Goal: Task Accomplishment & Management: Manage account settings

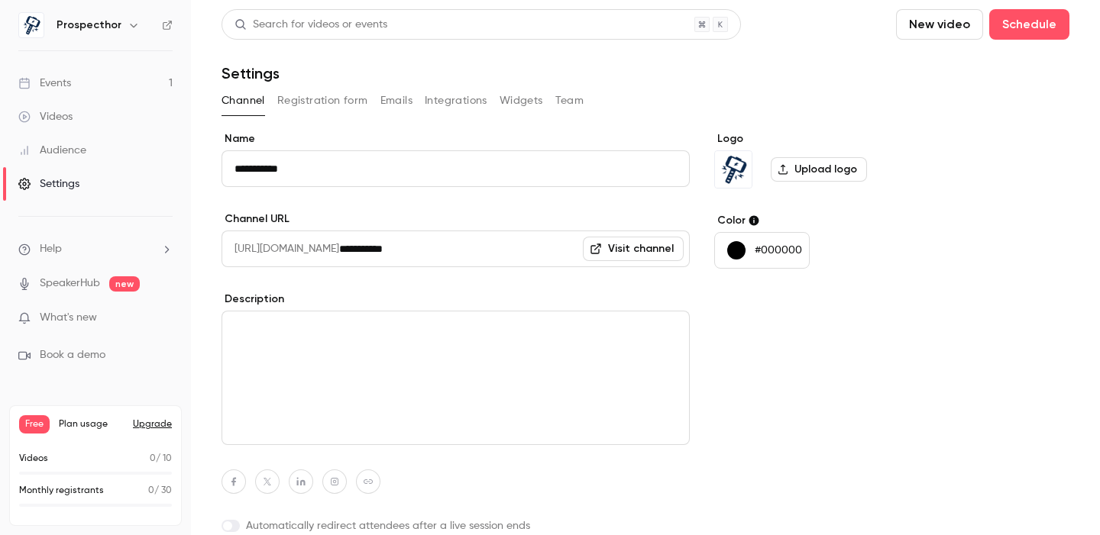
click at [77, 89] on link "Events 1" at bounding box center [95, 83] width 191 height 34
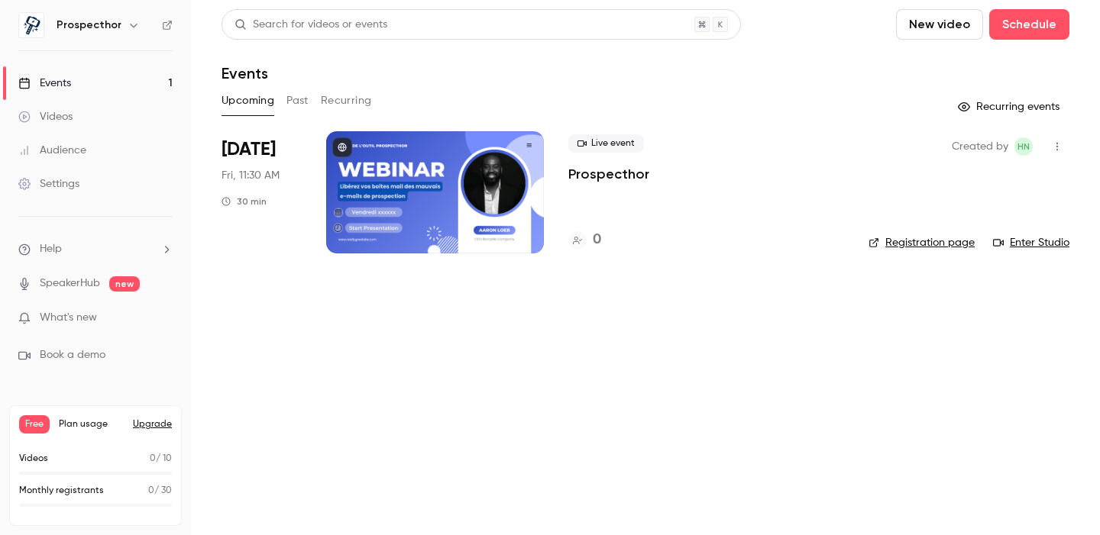
click at [399, 199] on div at bounding box center [435, 192] width 218 height 122
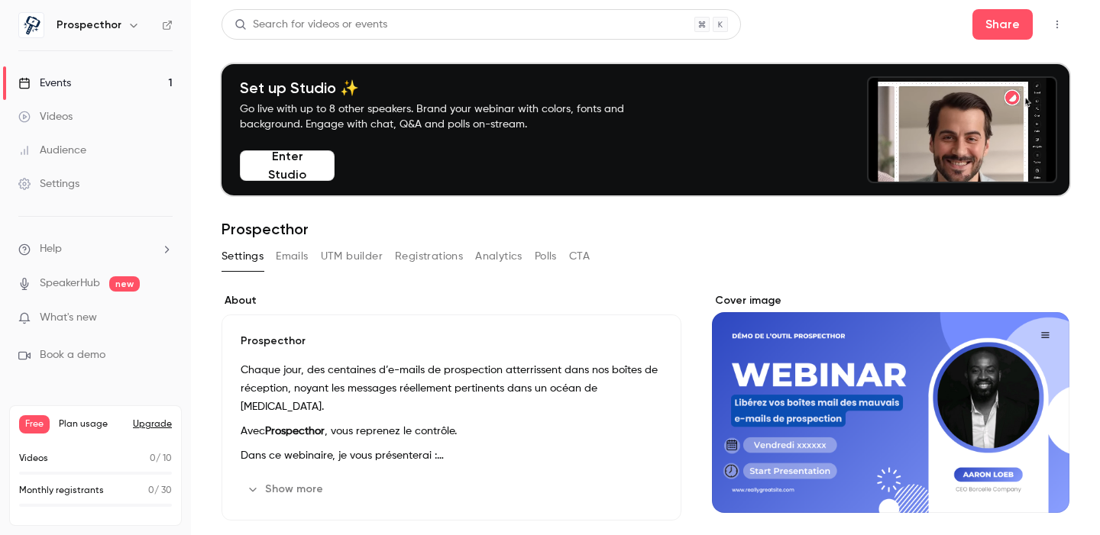
click at [835, 402] on div "Cover image" at bounding box center [890, 403] width 357 height 220
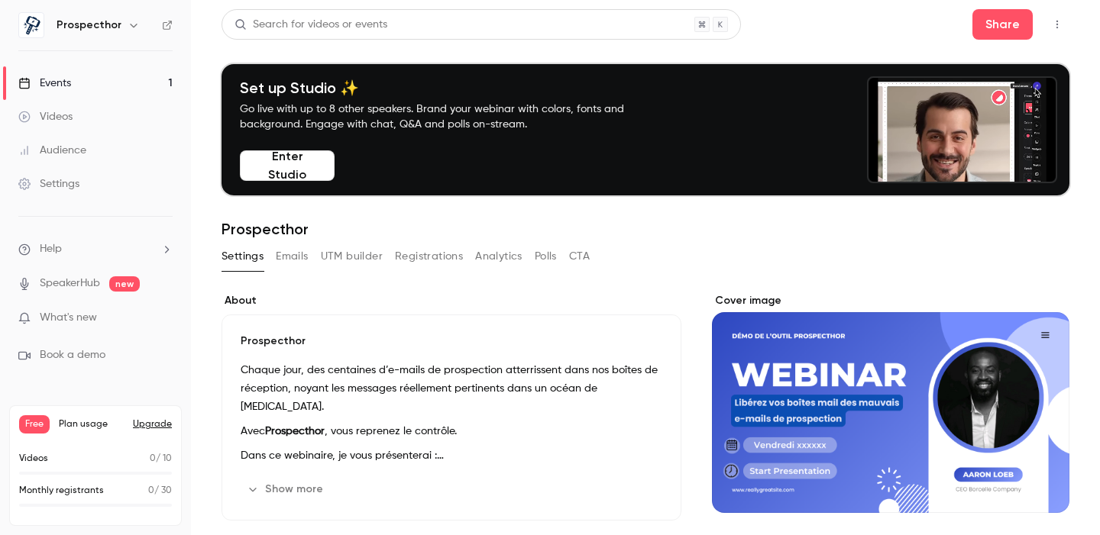
click at [0, 0] on input "Cover image" at bounding box center [0, 0] width 0 height 0
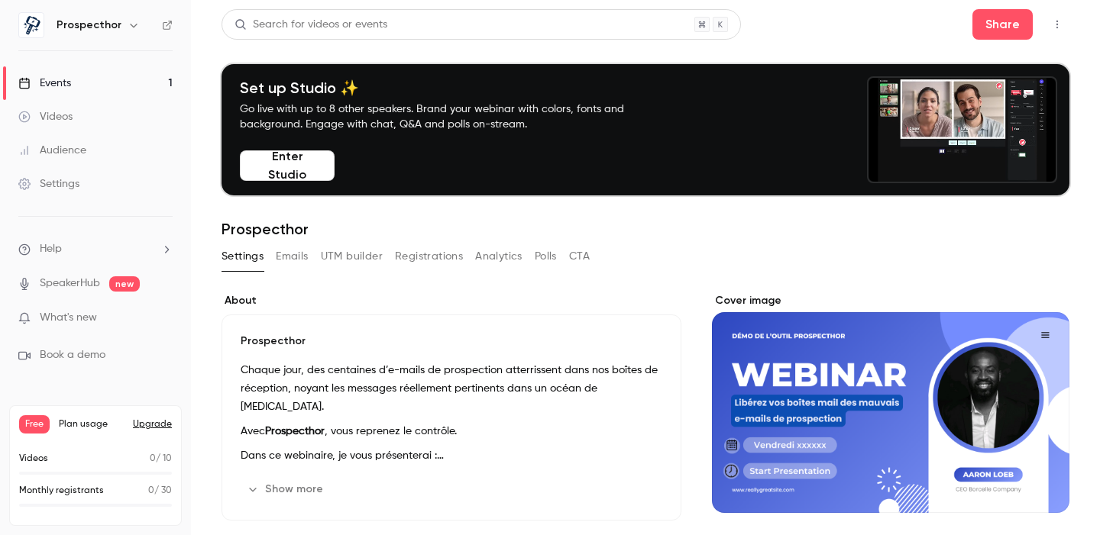
click at [106, 80] on link "Events 1" at bounding box center [95, 83] width 191 height 34
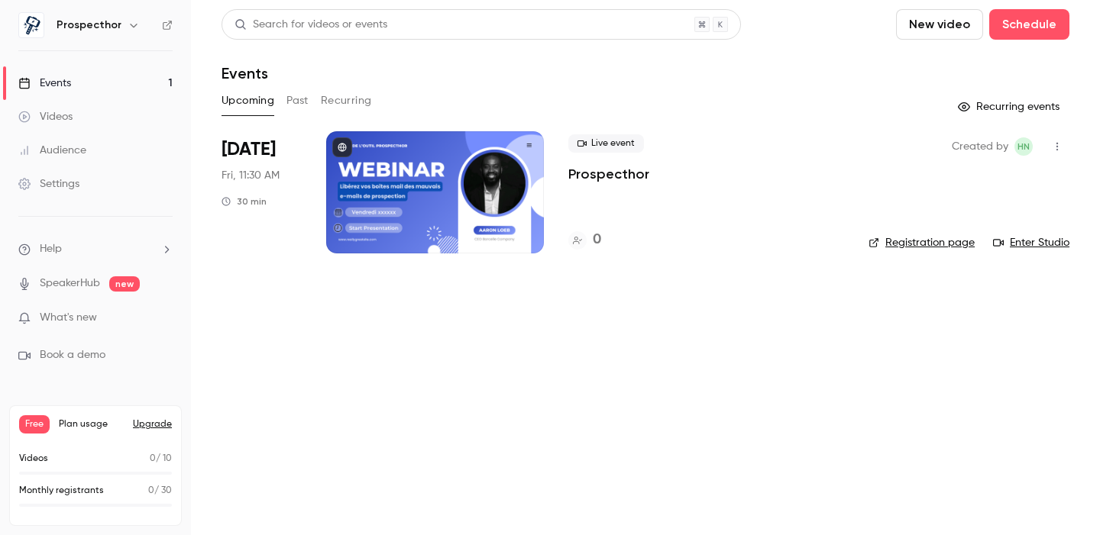
click at [930, 243] on link "Registration page" at bounding box center [921, 242] width 106 height 15
click at [470, 170] on div at bounding box center [435, 192] width 218 height 122
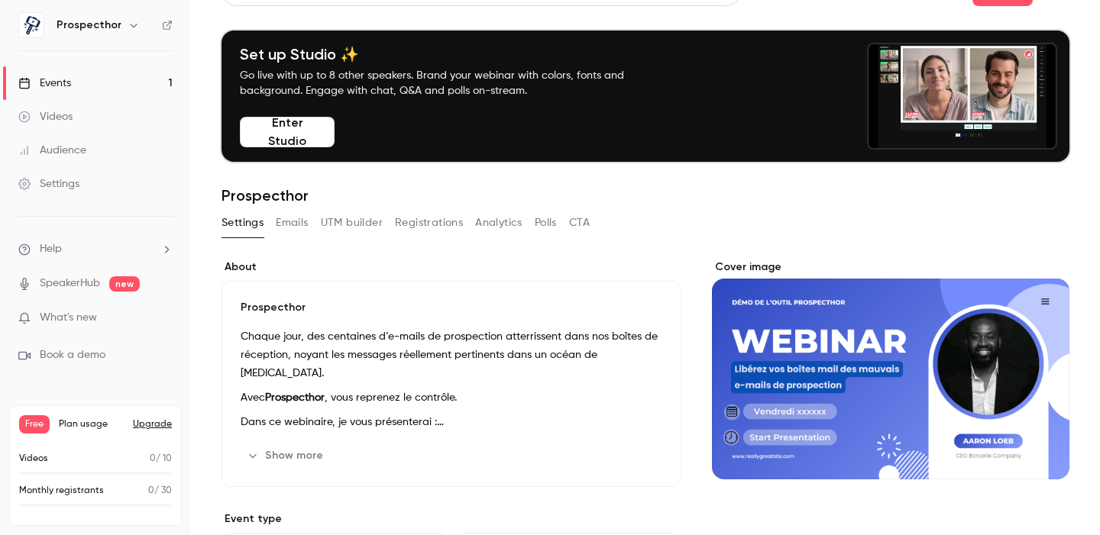
scroll to position [37, 0]
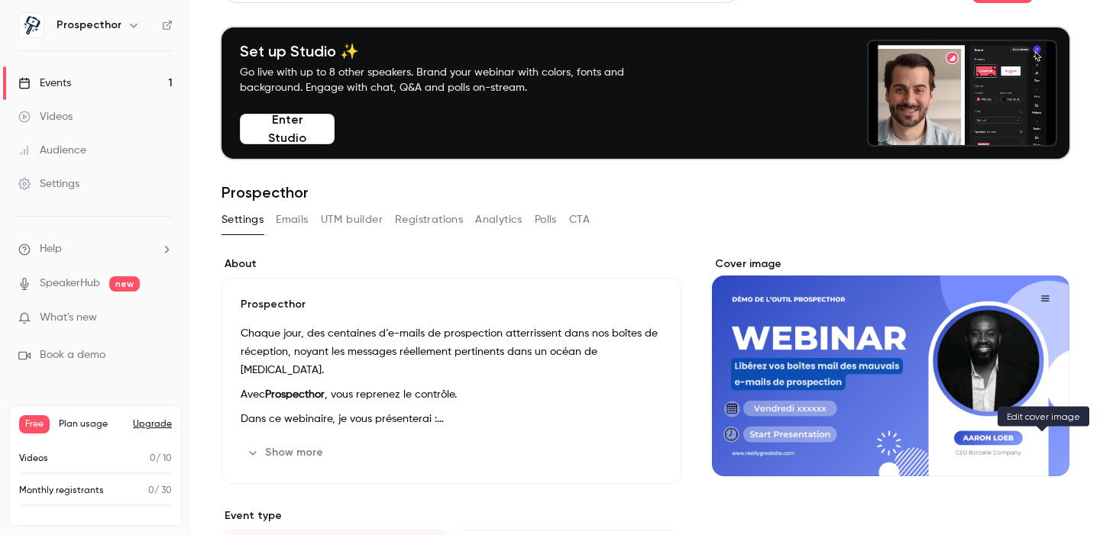
click at [1042, 451] on icon "Cover image" at bounding box center [1041, 449] width 17 height 12
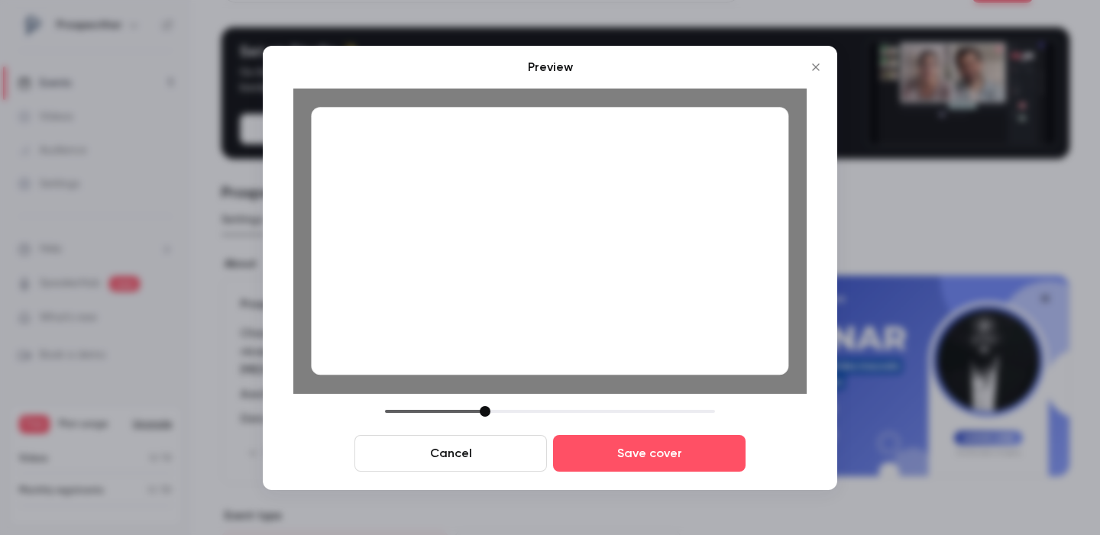
drag, startPoint x: 494, startPoint y: 413, endPoint x: 486, endPoint y: 414, distance: 8.4
click at [486, 414] on div at bounding box center [485, 411] width 11 height 11
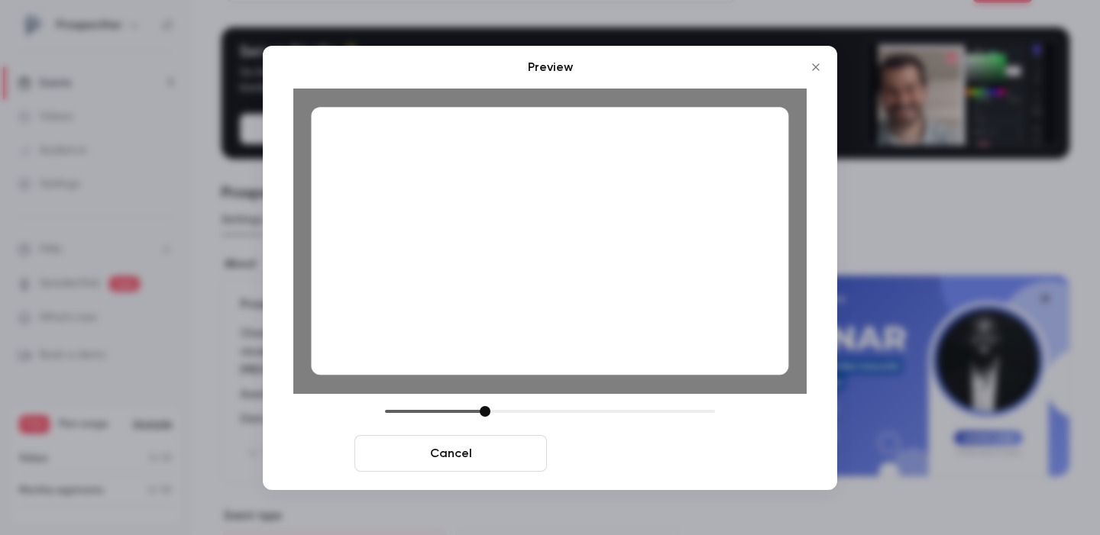
click at [641, 450] on button "Save cover" at bounding box center [649, 453] width 192 height 37
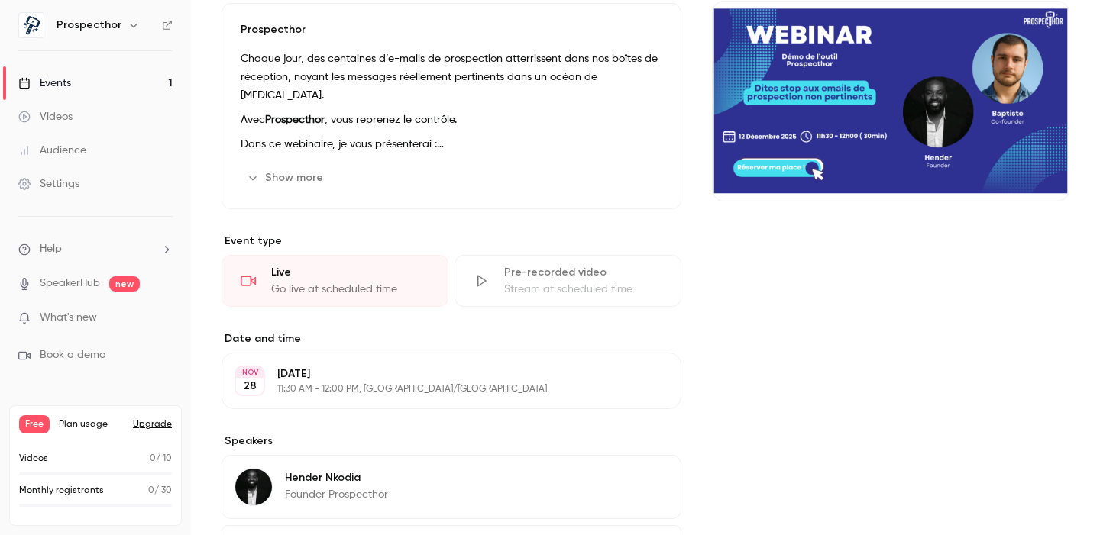
scroll to position [276, 0]
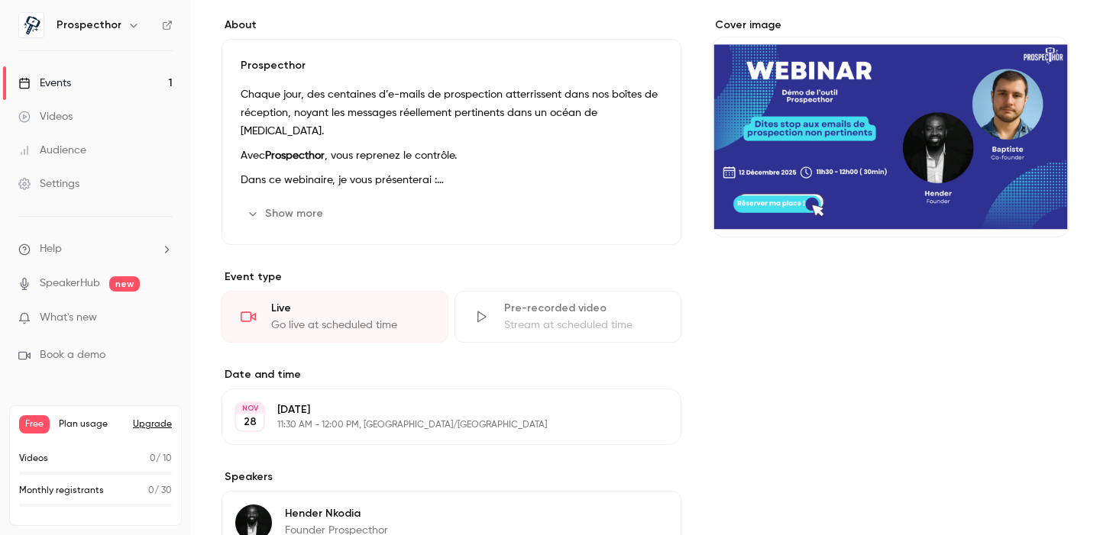
click at [632, 418] on icon "button" at bounding box center [625, 417] width 12 height 12
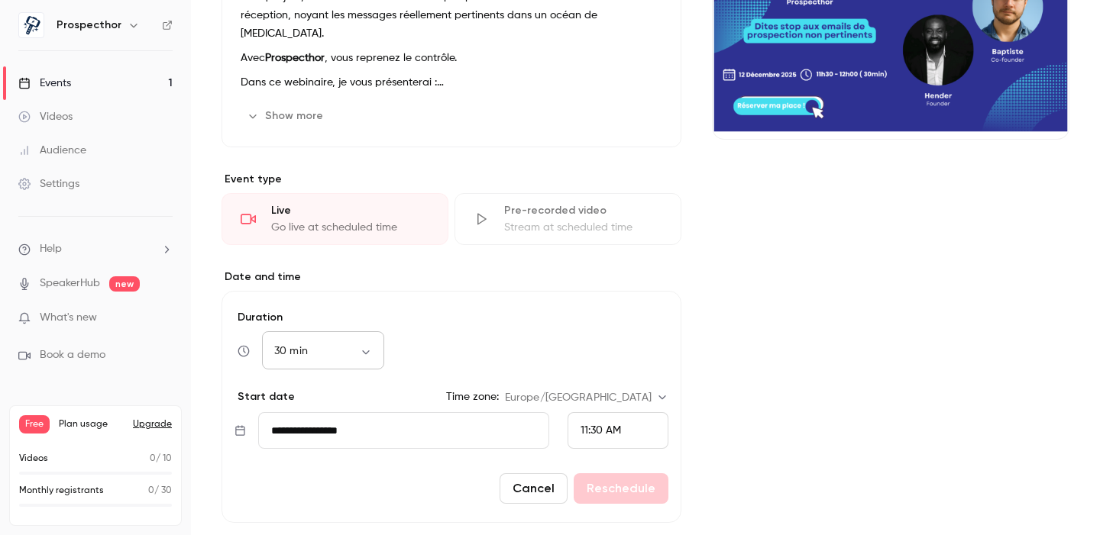
scroll to position [396, 0]
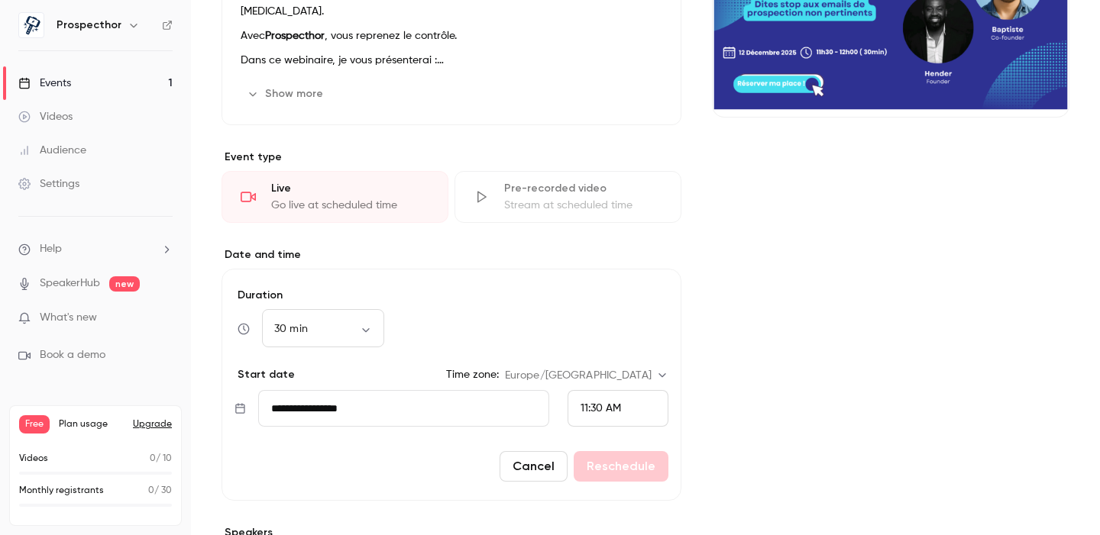
click at [354, 413] on input "**********" at bounding box center [403, 408] width 291 height 37
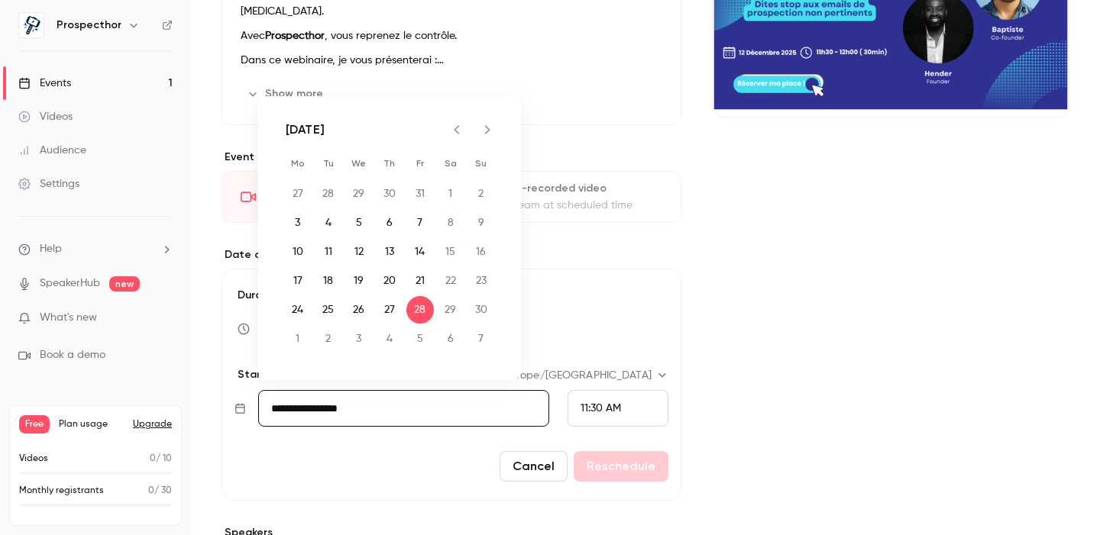
click at [487, 124] on icon "Next month" at bounding box center [487, 130] width 18 height 18
click at [422, 221] on button "12" at bounding box center [419, 222] width 27 height 27
type input "**********"
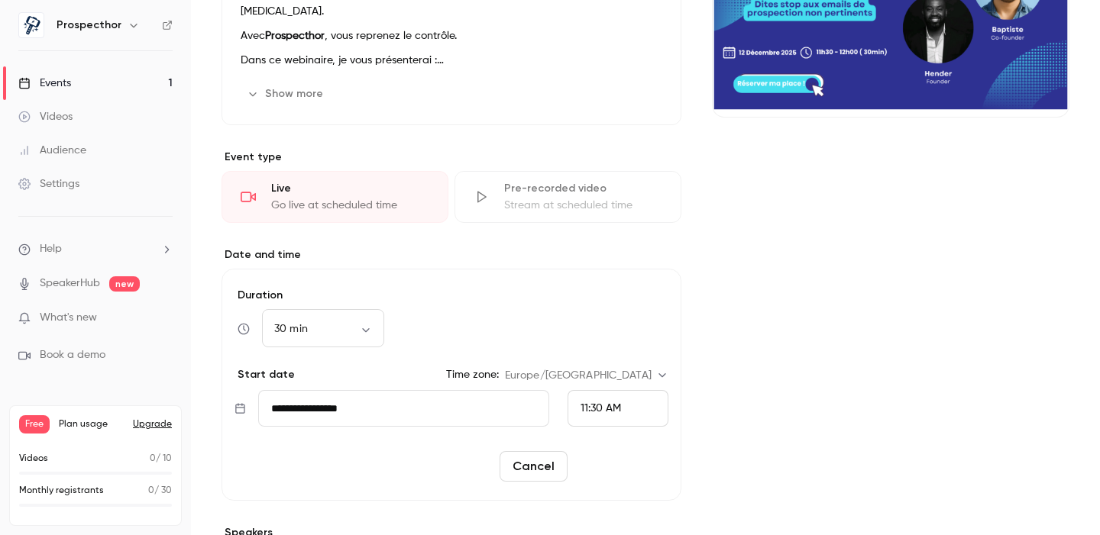
click at [616, 472] on button "Reschedule" at bounding box center [620, 466] width 95 height 31
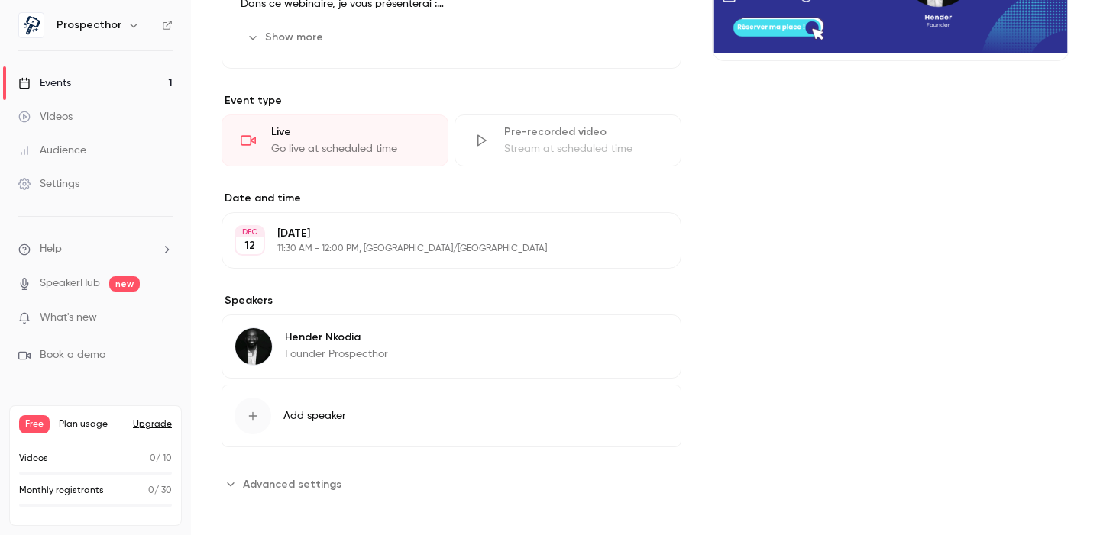
scroll to position [463, 0]
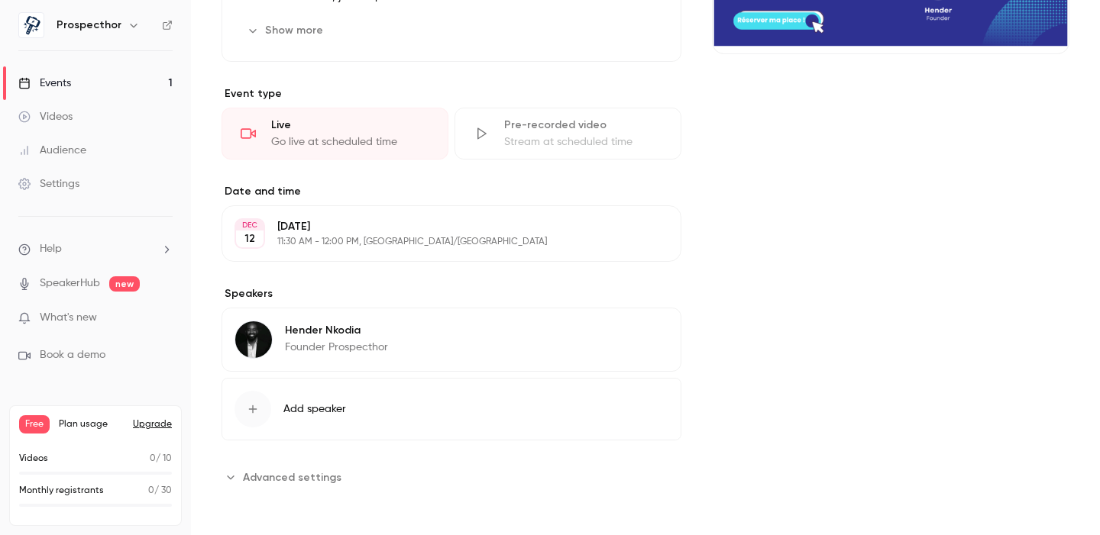
click at [317, 412] on span "Add speaker" at bounding box center [314, 409] width 63 height 15
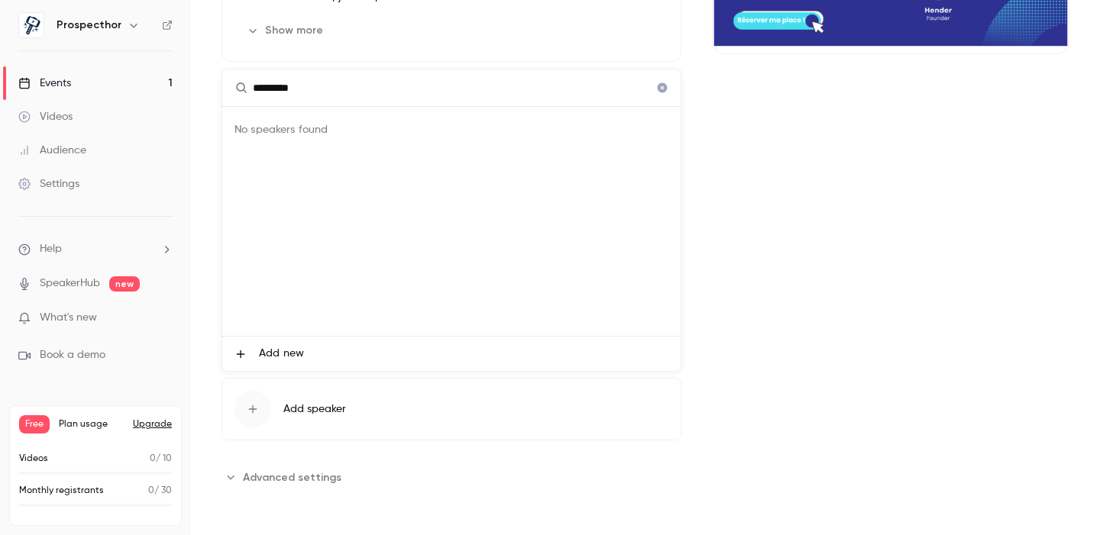
click at [305, 131] on div "No speakers found" at bounding box center [451, 221] width 458 height 229
click at [315, 86] on input "*********" at bounding box center [451, 87] width 458 height 37
type input "*"
click at [394, 350] on li "Add new" at bounding box center [451, 354] width 458 height 34
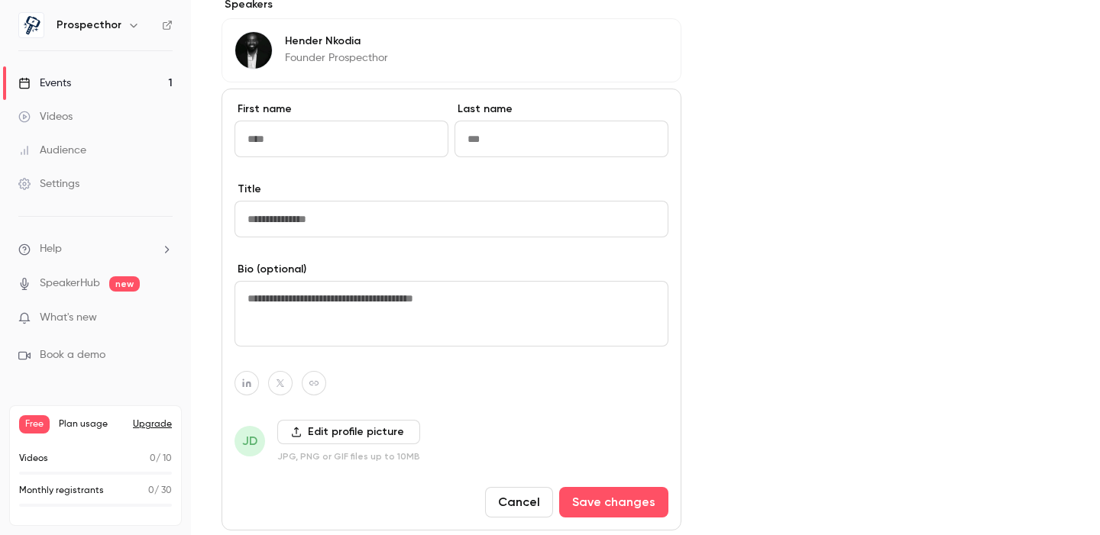
scroll to position [751, 0]
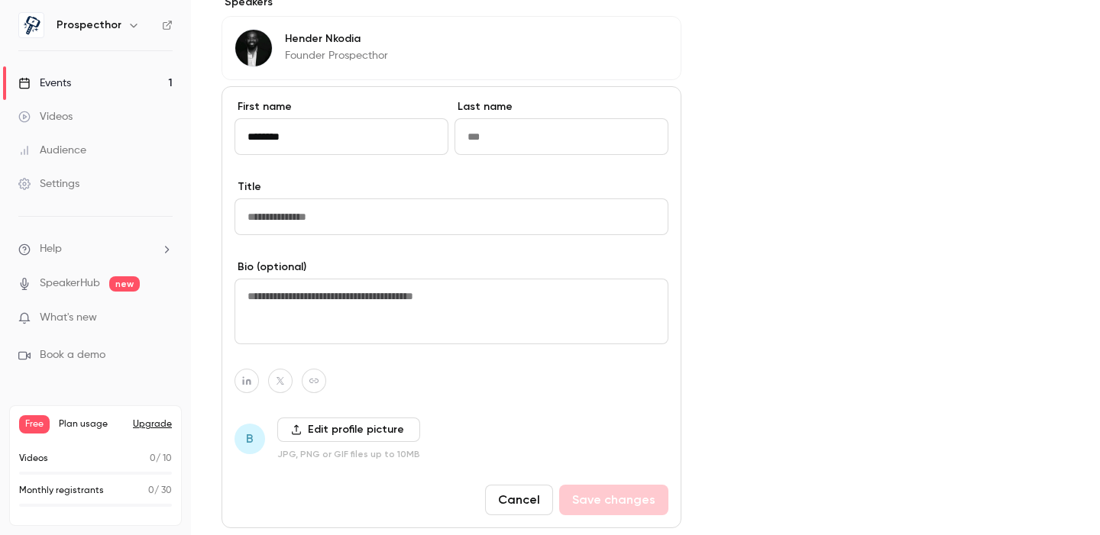
type input "********"
click at [503, 141] on input "Last name" at bounding box center [561, 136] width 214 height 37
type input "*"
type input "******"
click at [418, 231] on input "Title" at bounding box center [451, 217] width 434 height 37
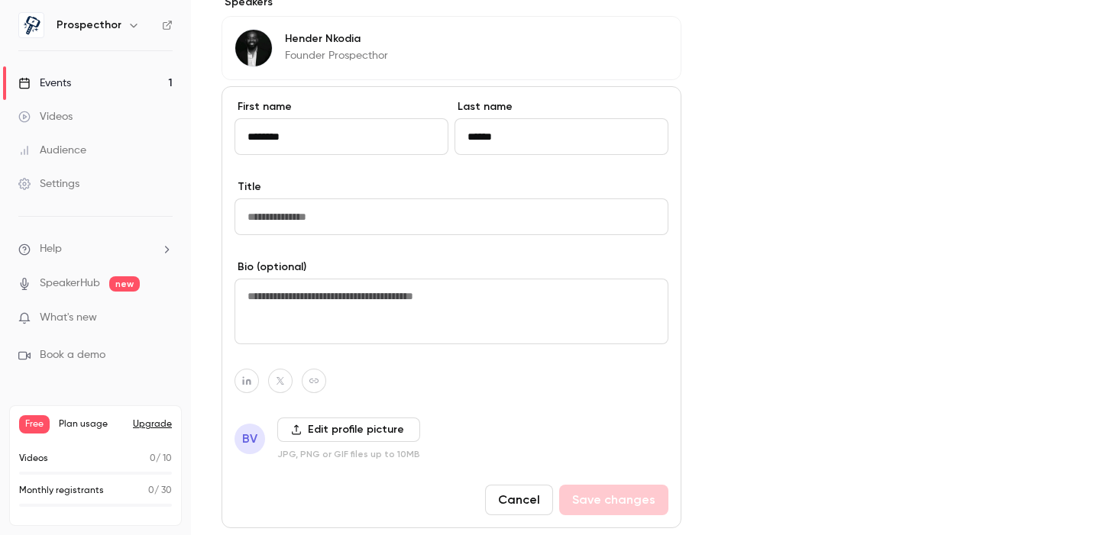
type input "*"
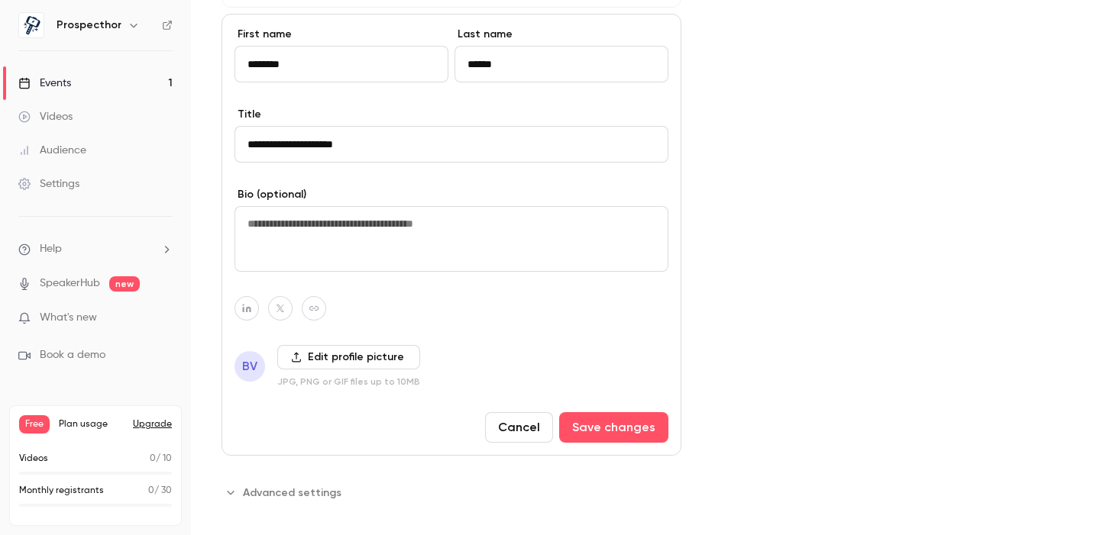
scroll to position [842, 0]
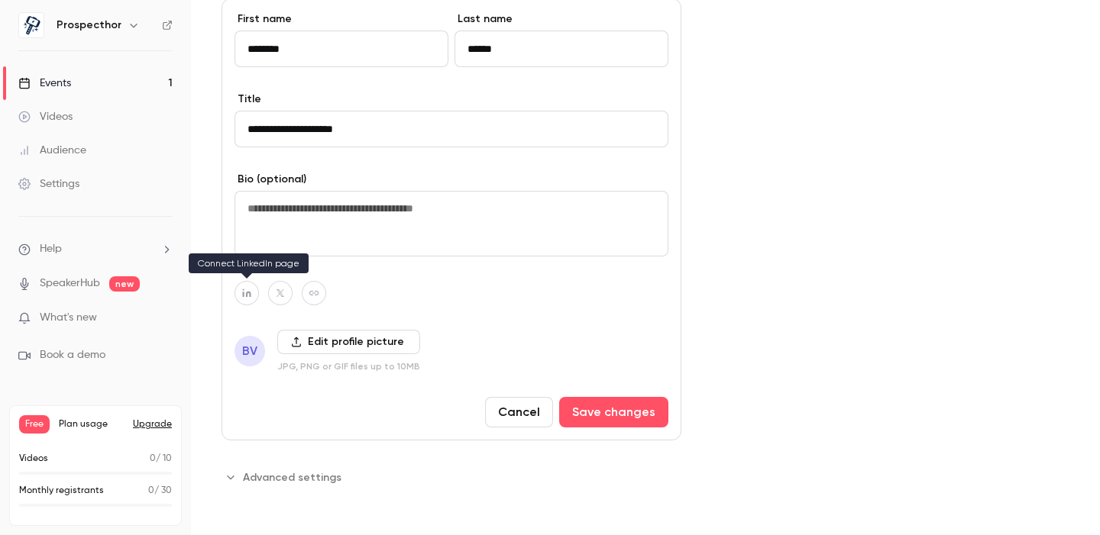
type input "**********"
click at [247, 290] on icon "button" at bounding box center [246, 293] width 11 height 9
paste input "**********"
click at [324, 260] on icon "button" at bounding box center [325, 257] width 9 height 9
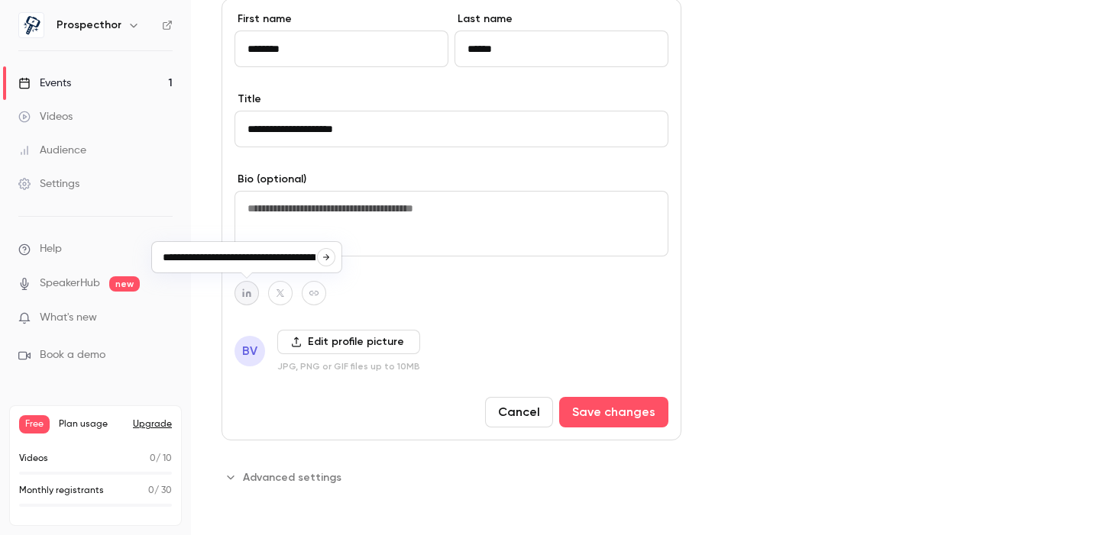
type input "**********"
click at [358, 341] on label "Edit profile picture" at bounding box center [348, 342] width 143 height 24
click at [0, 0] on input "Edit profile picture" at bounding box center [0, 0] width 0 height 0
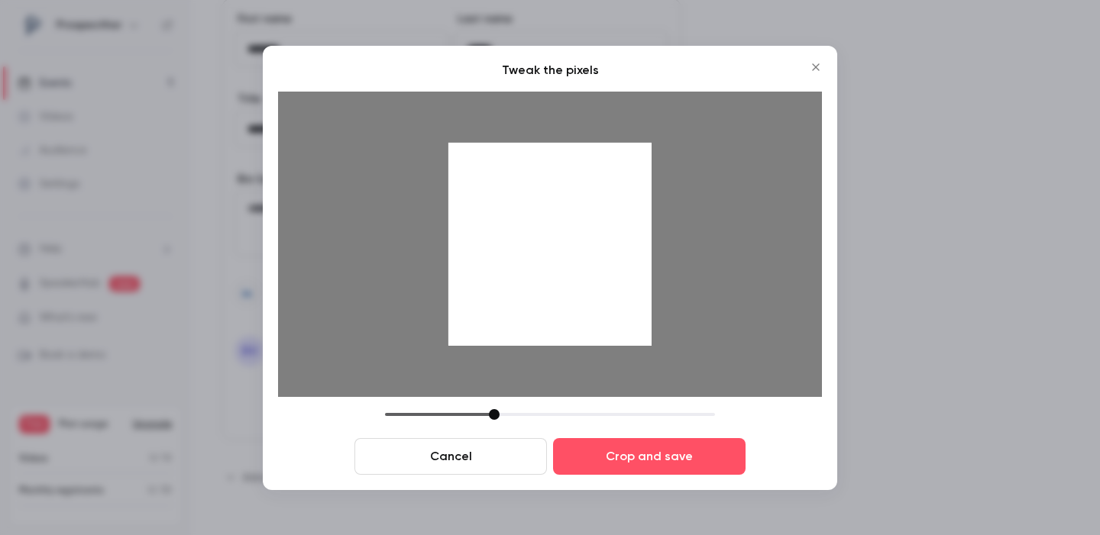
drag, startPoint x: 569, startPoint y: 240, endPoint x: 565, endPoint y: 252, distance: 12.8
click at [565, 252] on div at bounding box center [549, 243] width 203 height 203
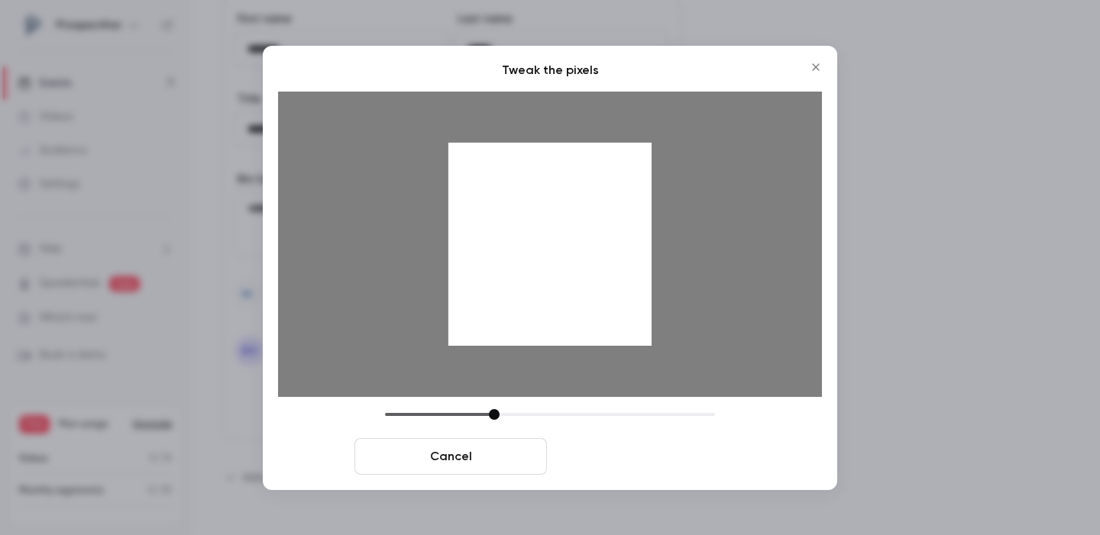
click at [635, 463] on button "Crop and save" at bounding box center [649, 456] width 192 height 37
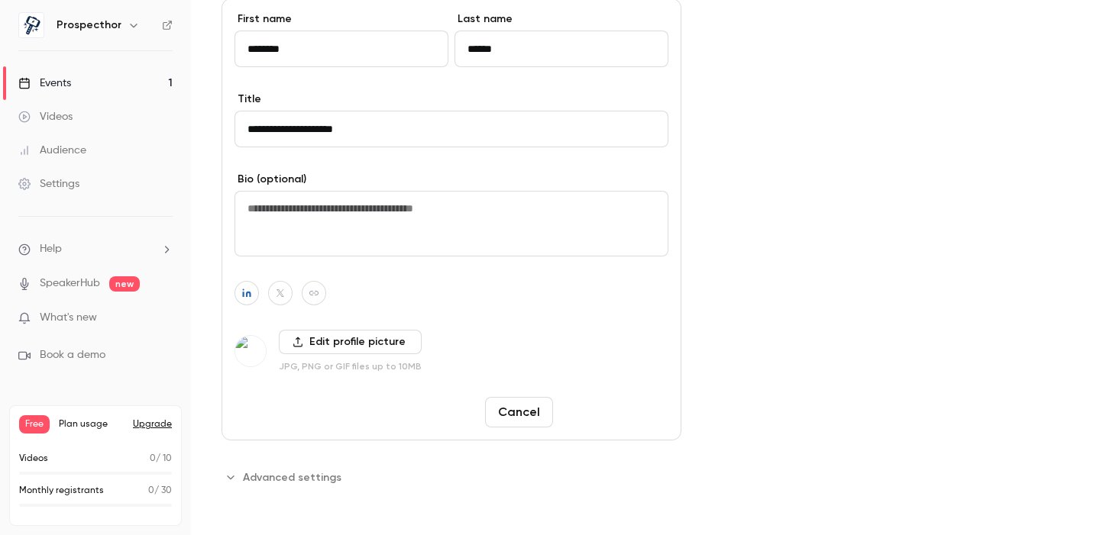
click at [622, 414] on button "Save changes" at bounding box center [613, 412] width 109 height 31
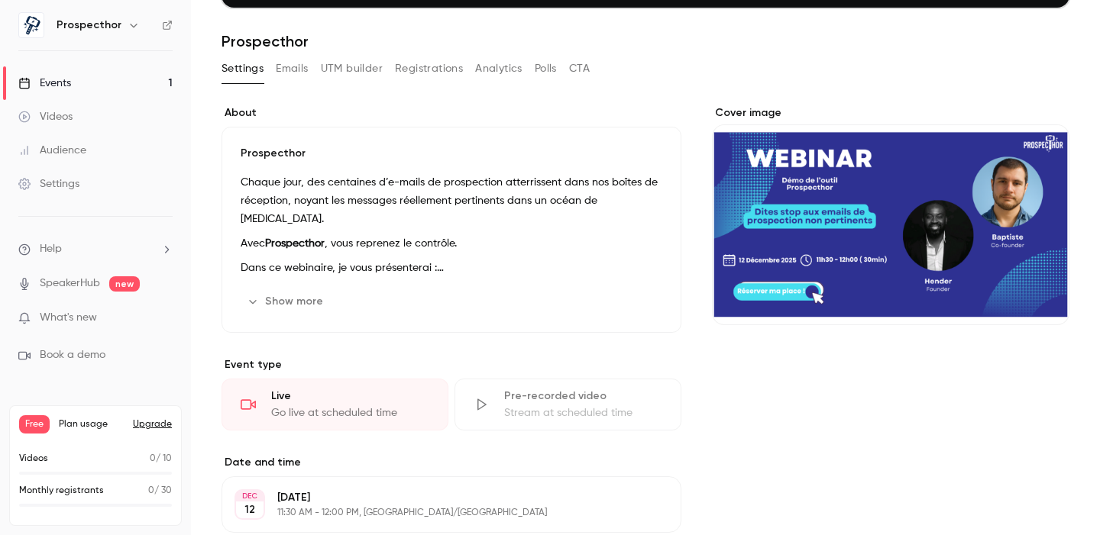
scroll to position [177, 0]
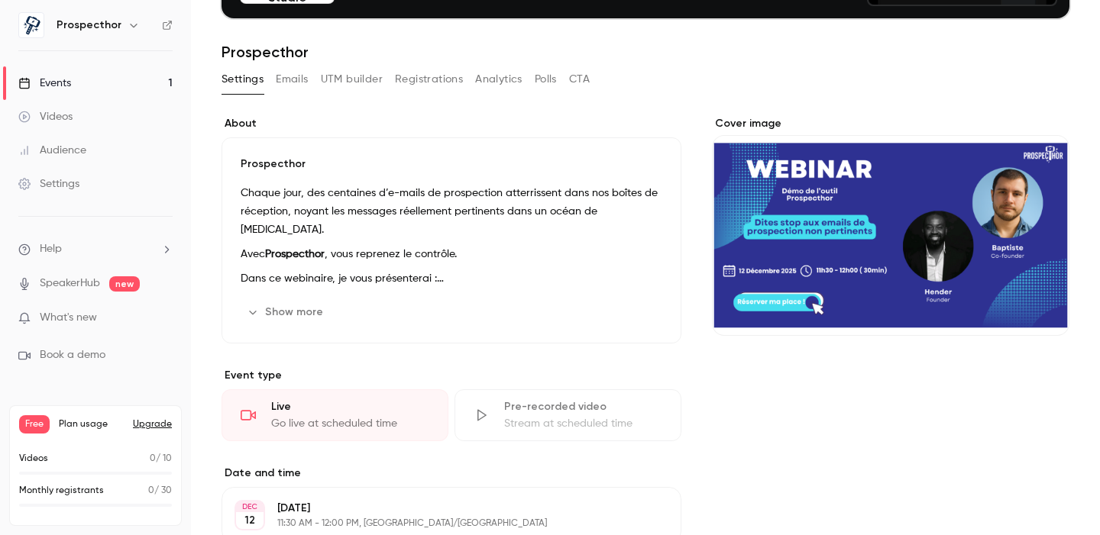
click at [289, 321] on button "Show more" at bounding box center [287, 312] width 92 height 24
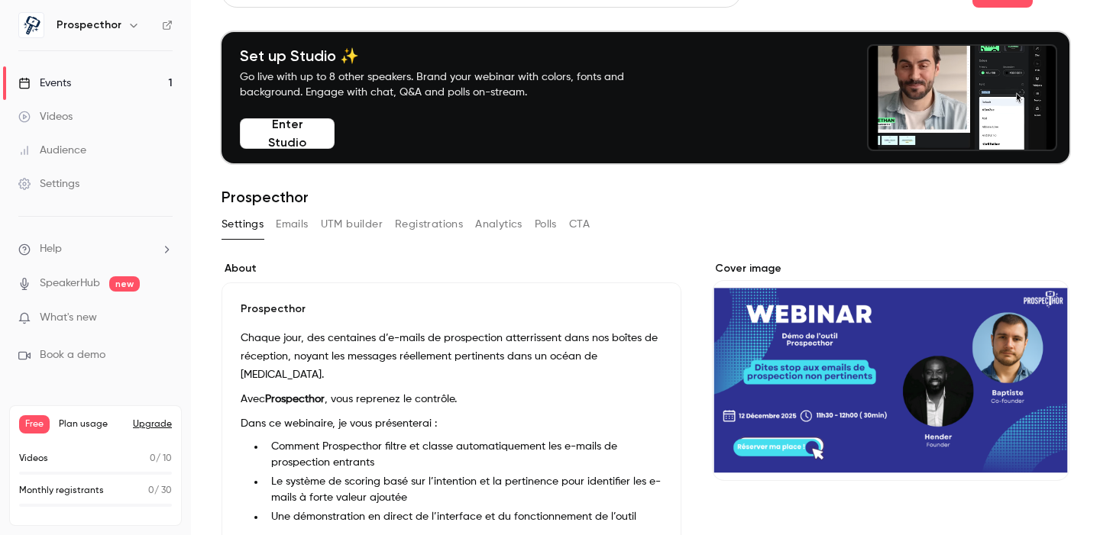
scroll to position [0, 0]
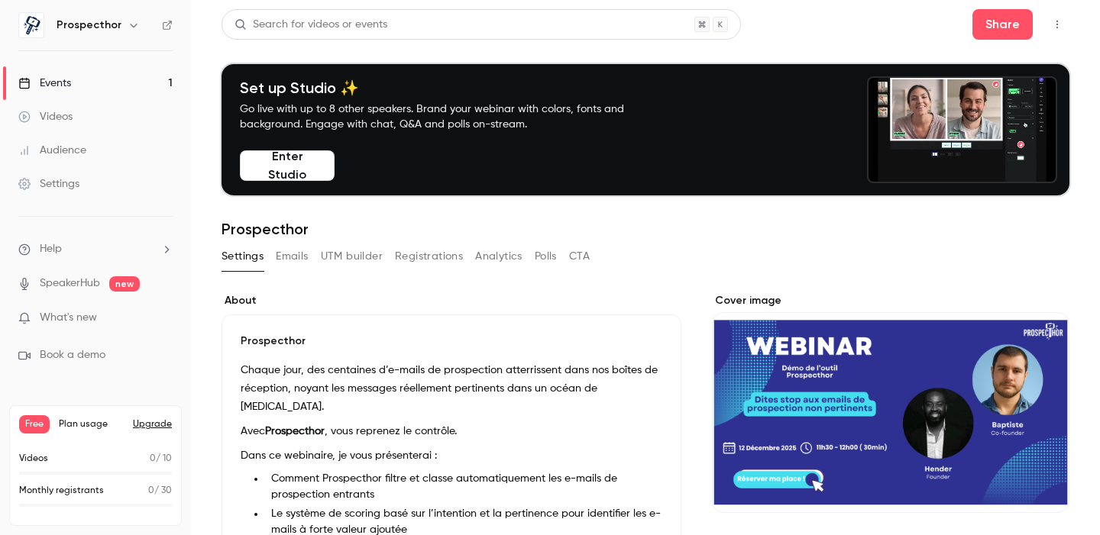
click at [298, 254] on button "Emails" at bounding box center [292, 256] width 32 height 24
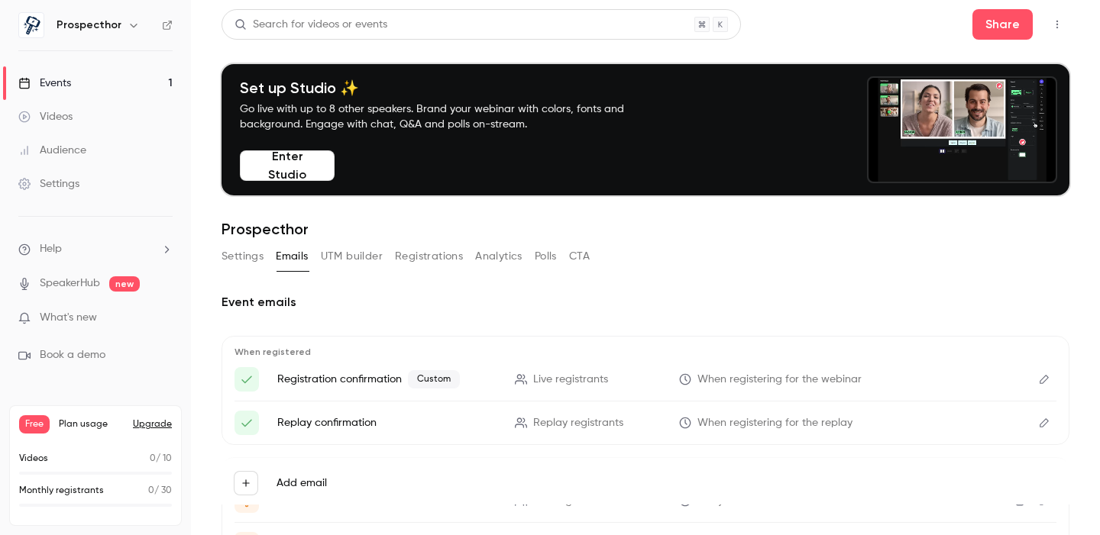
click at [249, 249] on button "Settings" at bounding box center [242, 256] width 42 height 24
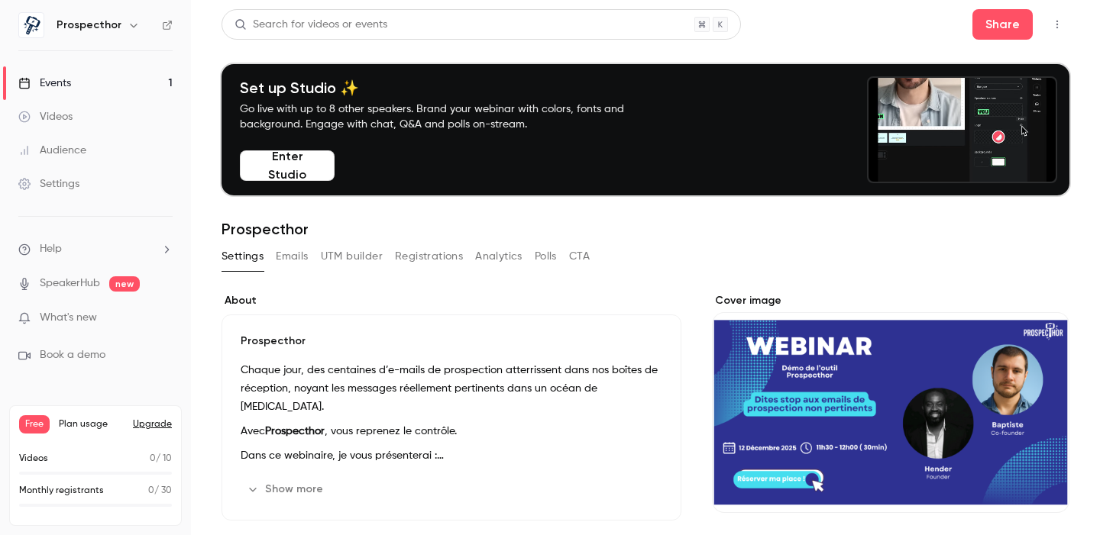
click at [588, 256] on button "CTA" at bounding box center [579, 256] width 21 height 24
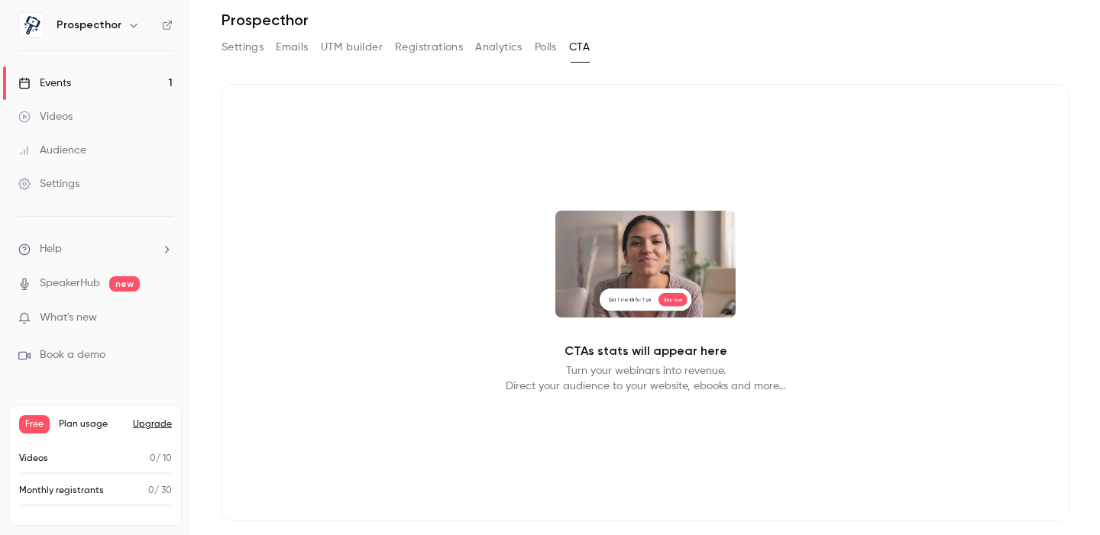
scroll to position [241, 0]
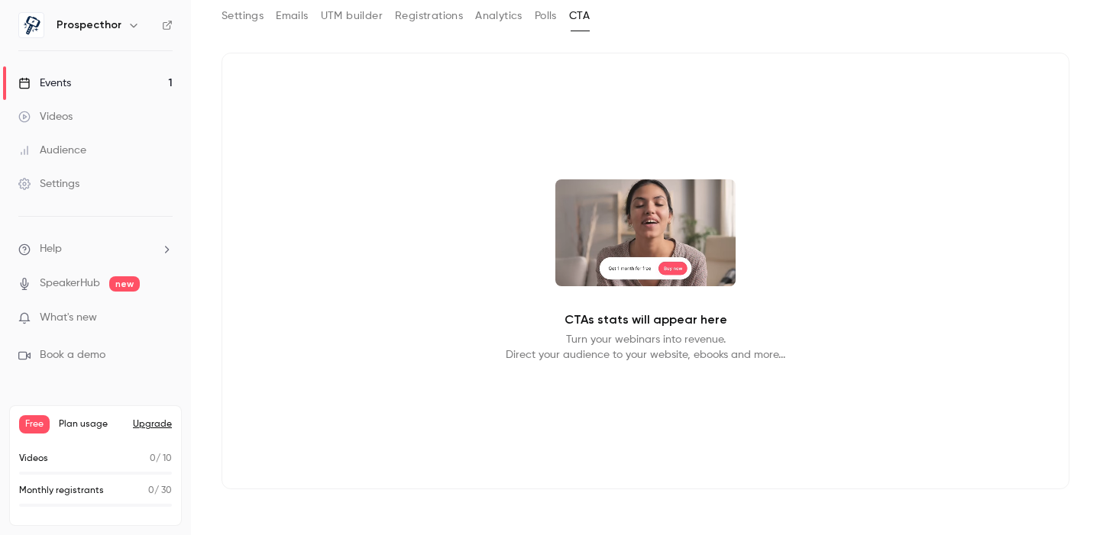
click at [629, 320] on p "CTAs stats will appear here" at bounding box center [645, 320] width 163 height 18
click at [654, 318] on p "CTAs stats will appear here" at bounding box center [645, 320] width 163 height 18
click at [633, 351] on p "Turn your webinars into revenue. Direct your audience to your website, ebooks a…" at bounding box center [645, 347] width 279 height 31
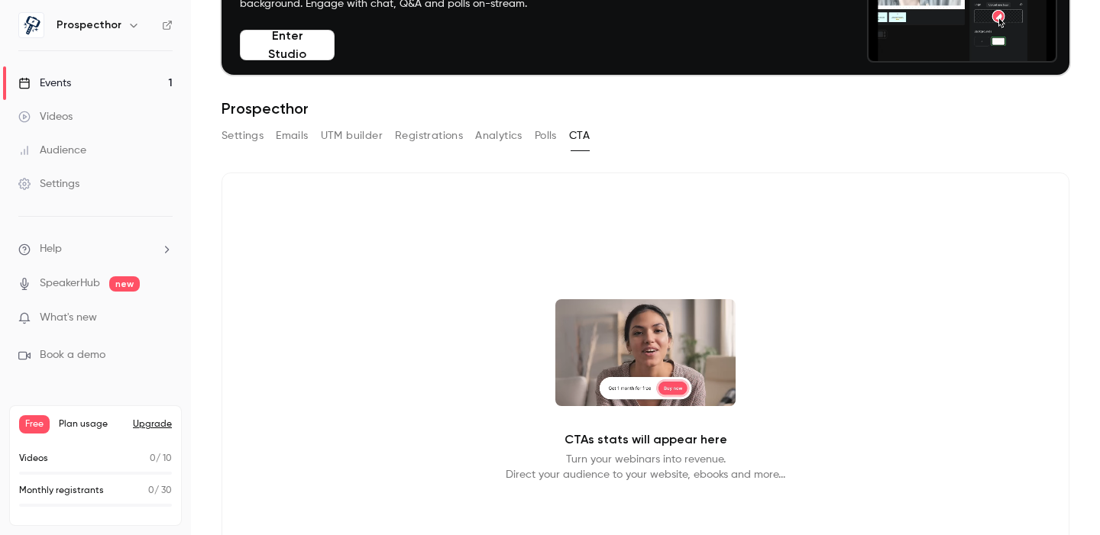
scroll to position [0, 0]
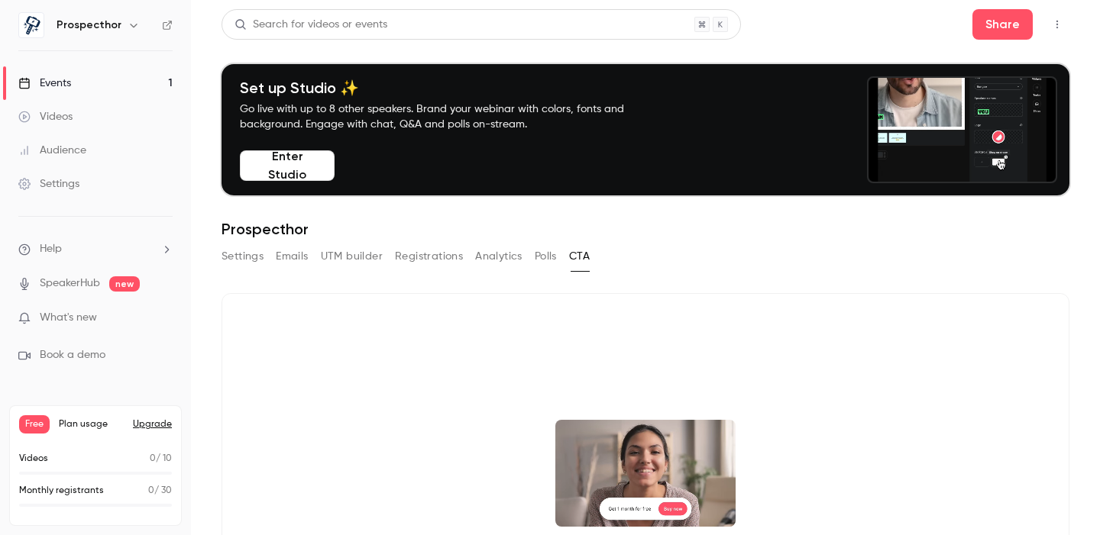
click at [515, 254] on button "Analytics" at bounding box center [498, 256] width 47 height 24
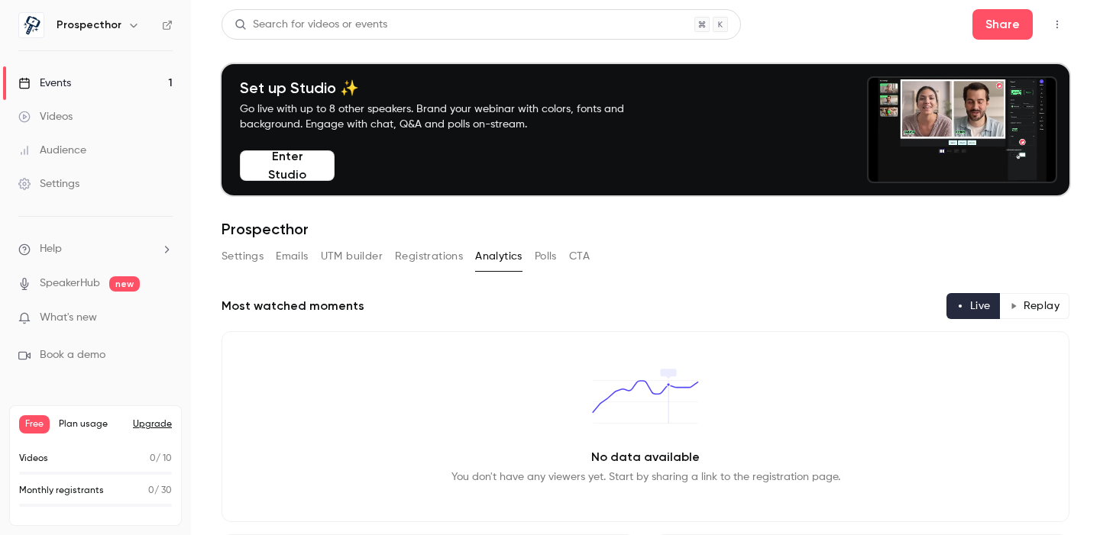
click at [436, 256] on button "Registrations" at bounding box center [429, 256] width 68 height 24
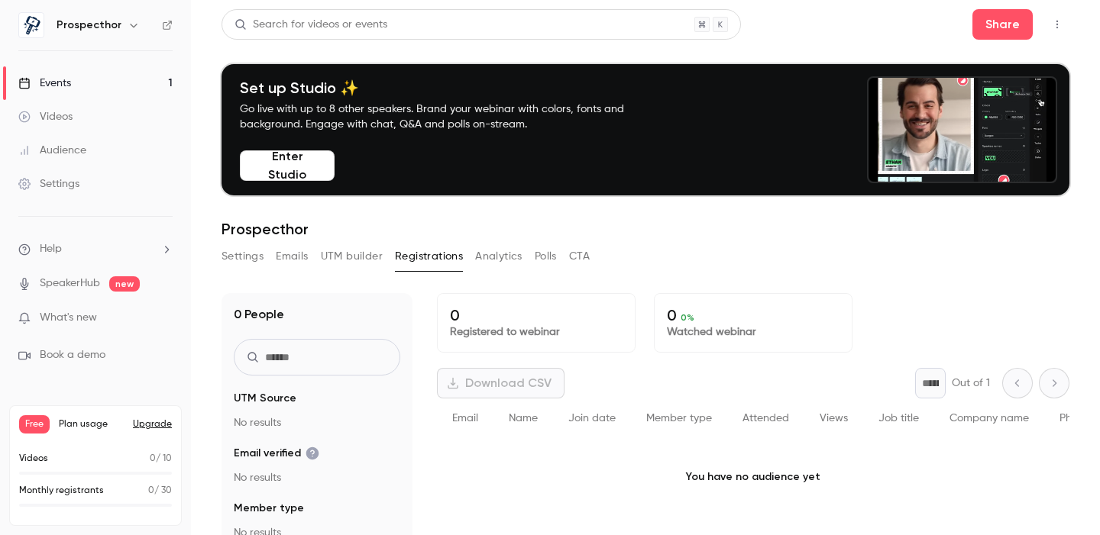
click at [353, 252] on button "UTM builder" at bounding box center [352, 256] width 62 height 24
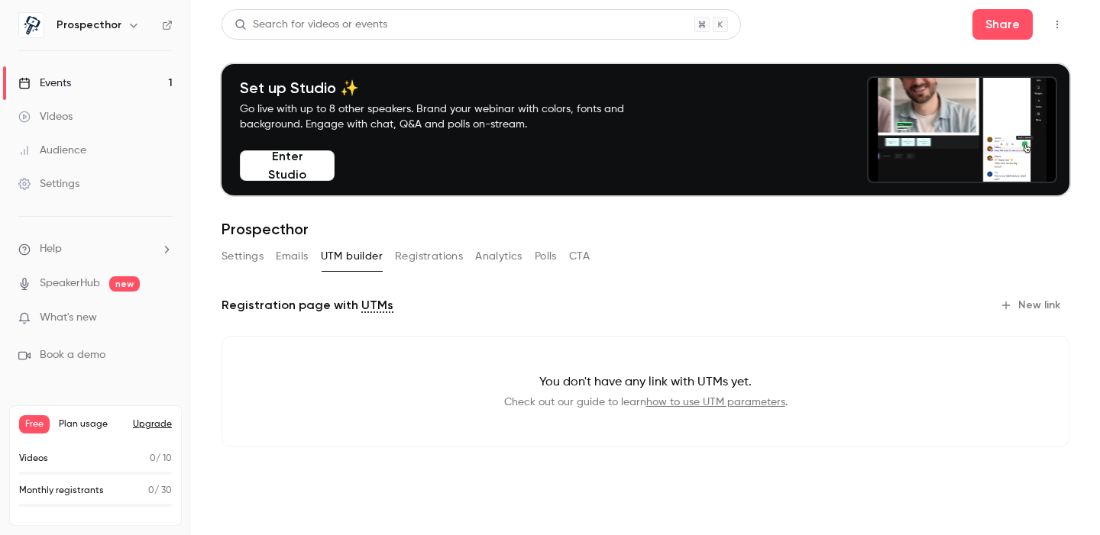
click at [290, 255] on button "Emails" at bounding box center [292, 256] width 32 height 24
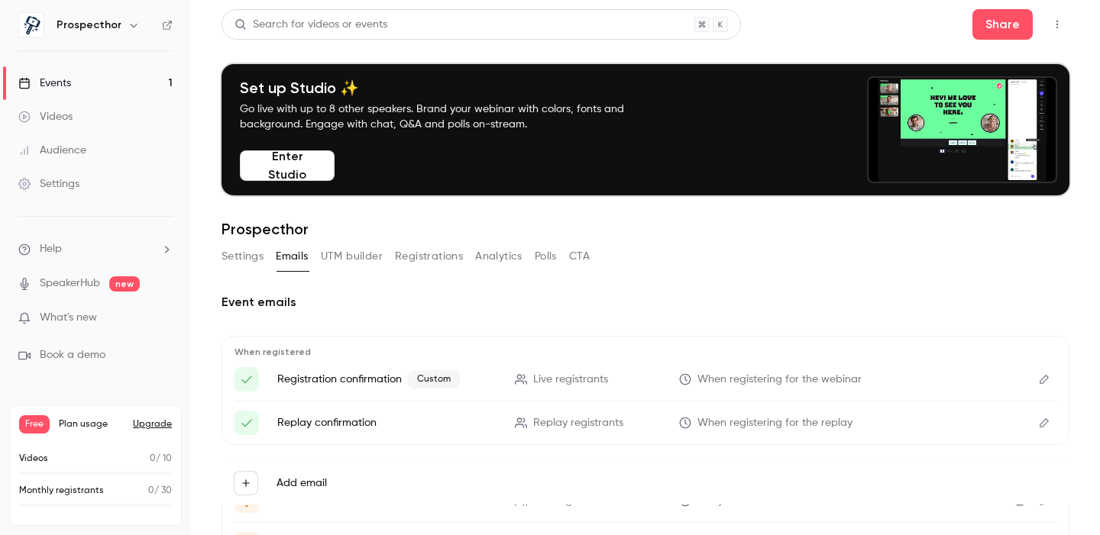
click at [260, 255] on button "Settings" at bounding box center [242, 256] width 42 height 24
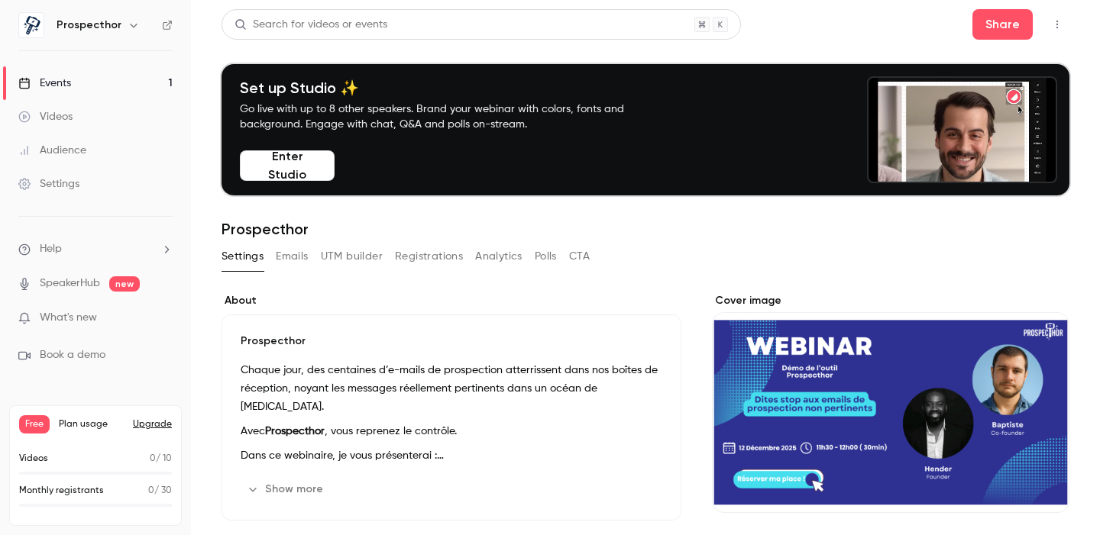
scroll to position [131, 0]
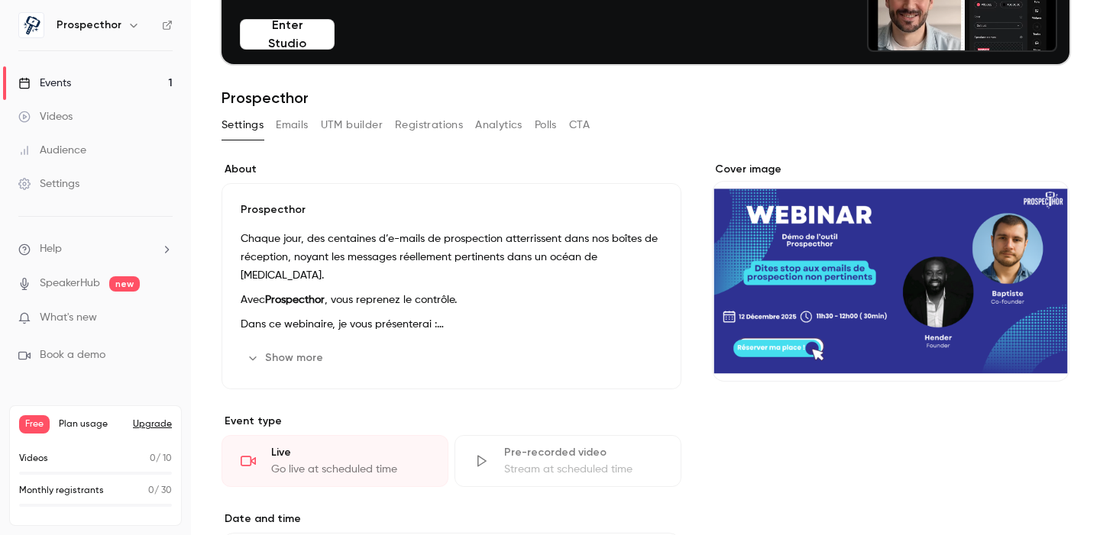
click at [620, 363] on icon "button" at bounding box center [619, 358] width 12 height 12
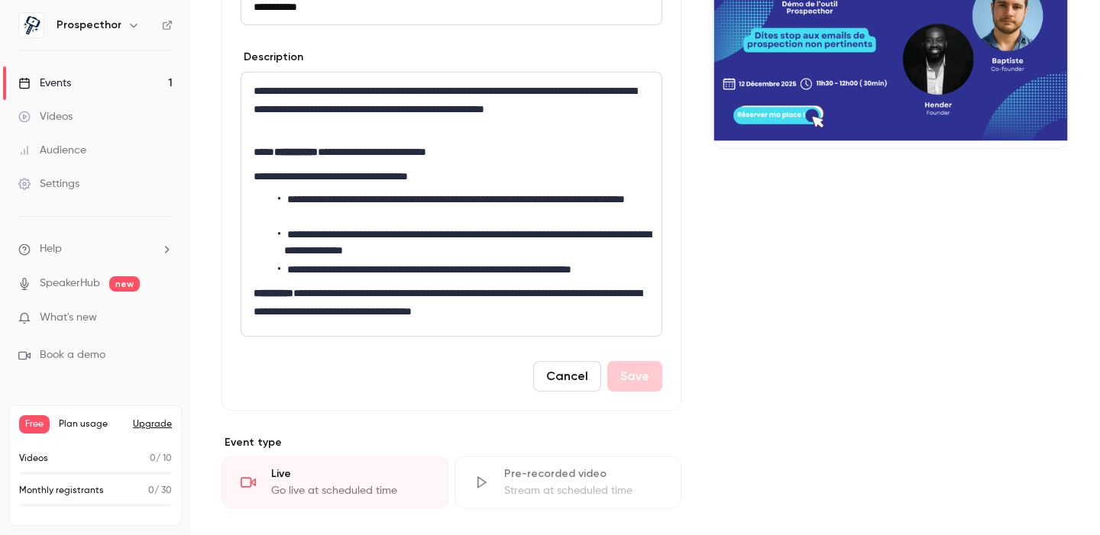
scroll to position [355, 0]
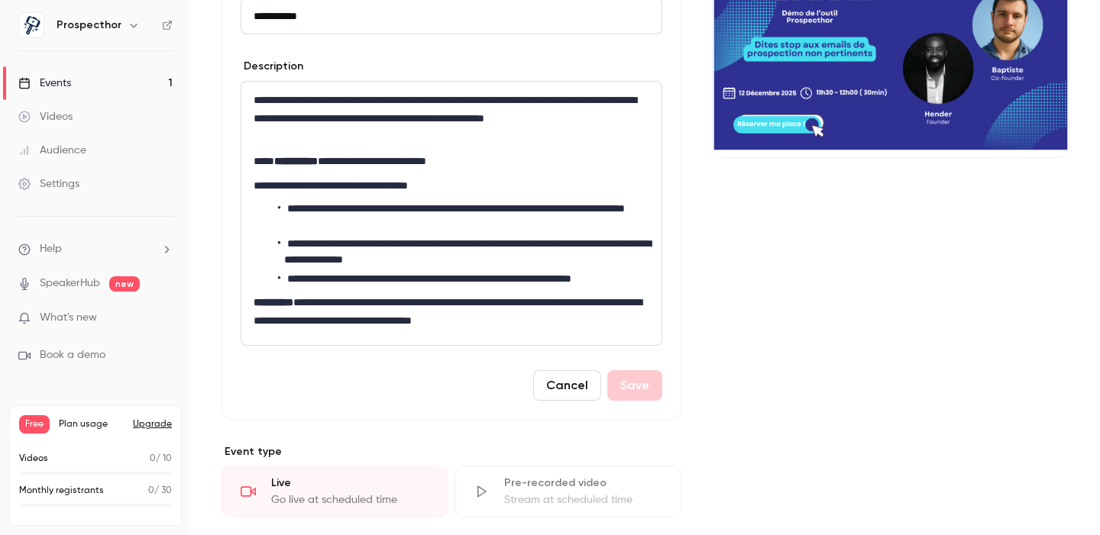
click at [638, 386] on div "Cancel Save" at bounding box center [452, 385] width 422 height 31
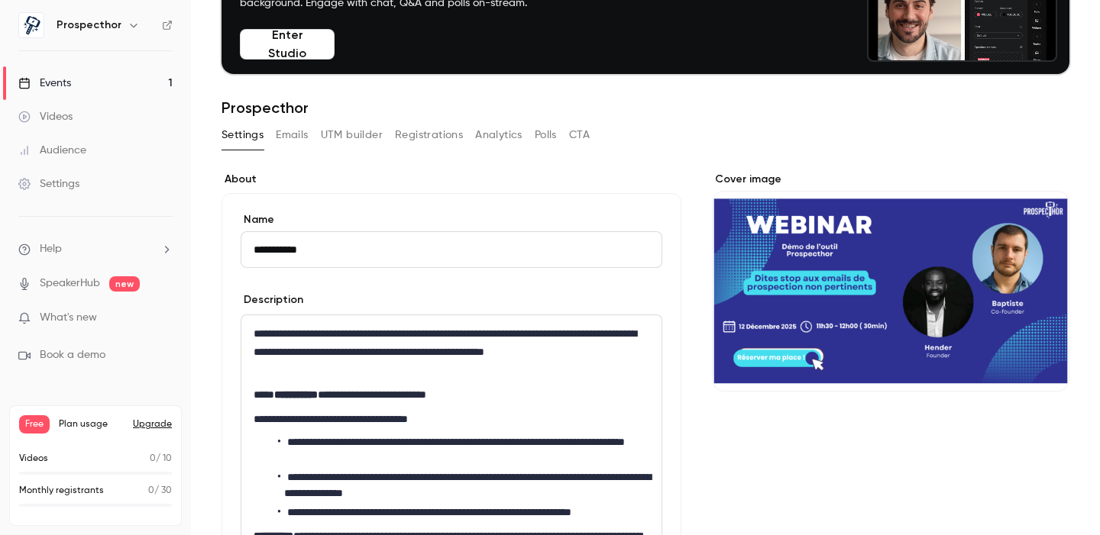
scroll to position [105, 0]
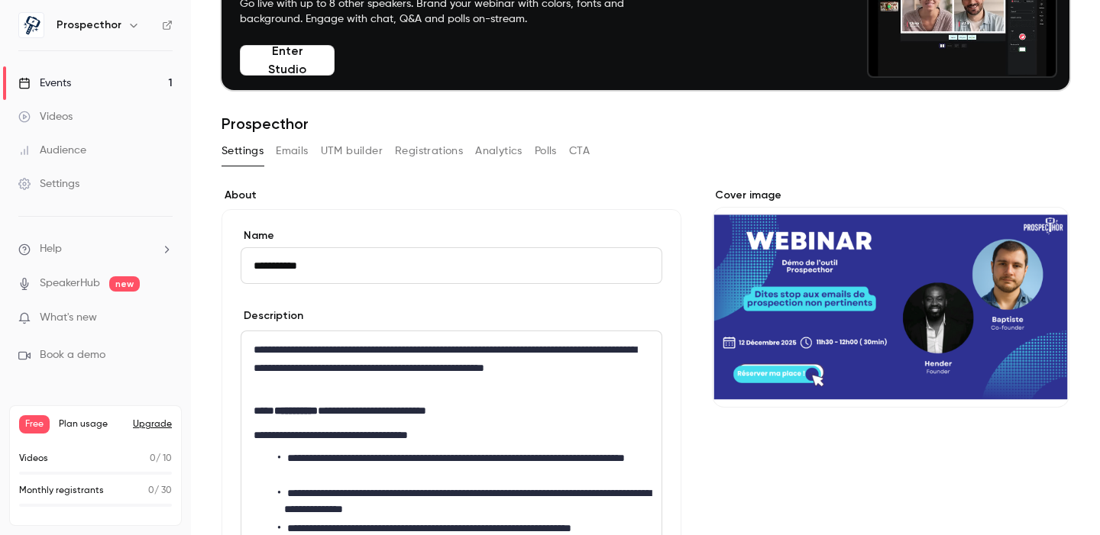
click at [89, 80] on link "Events 1" at bounding box center [95, 83] width 191 height 34
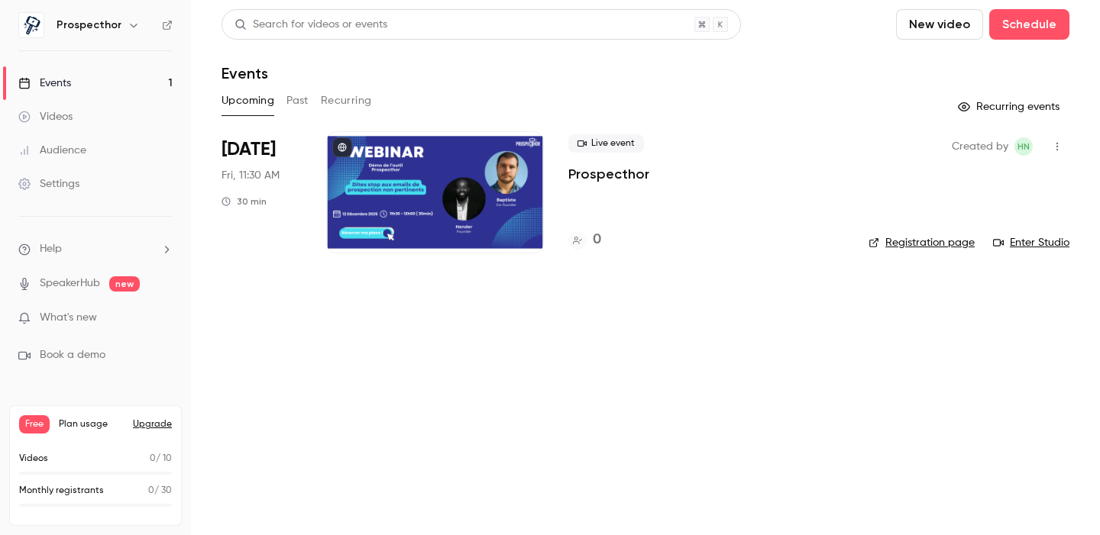
click at [948, 245] on link "Registration page" at bounding box center [921, 242] width 106 height 15
